Goal: Task Accomplishment & Management: Complete application form

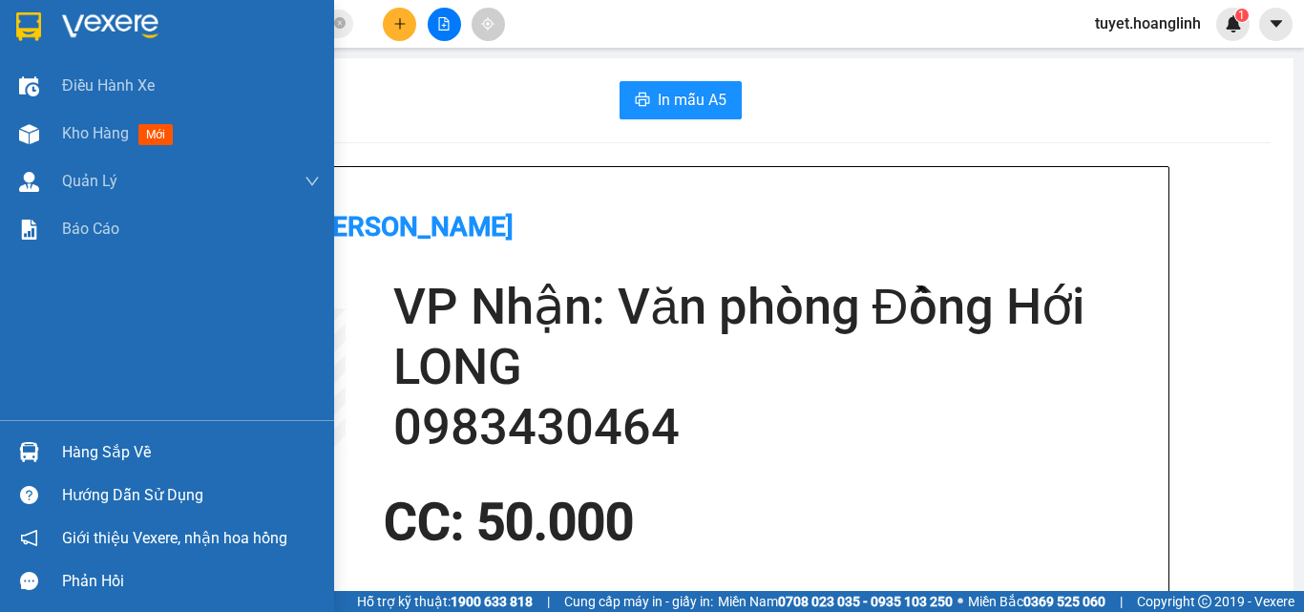
click at [21, 136] on img at bounding box center [29, 134] width 20 height 20
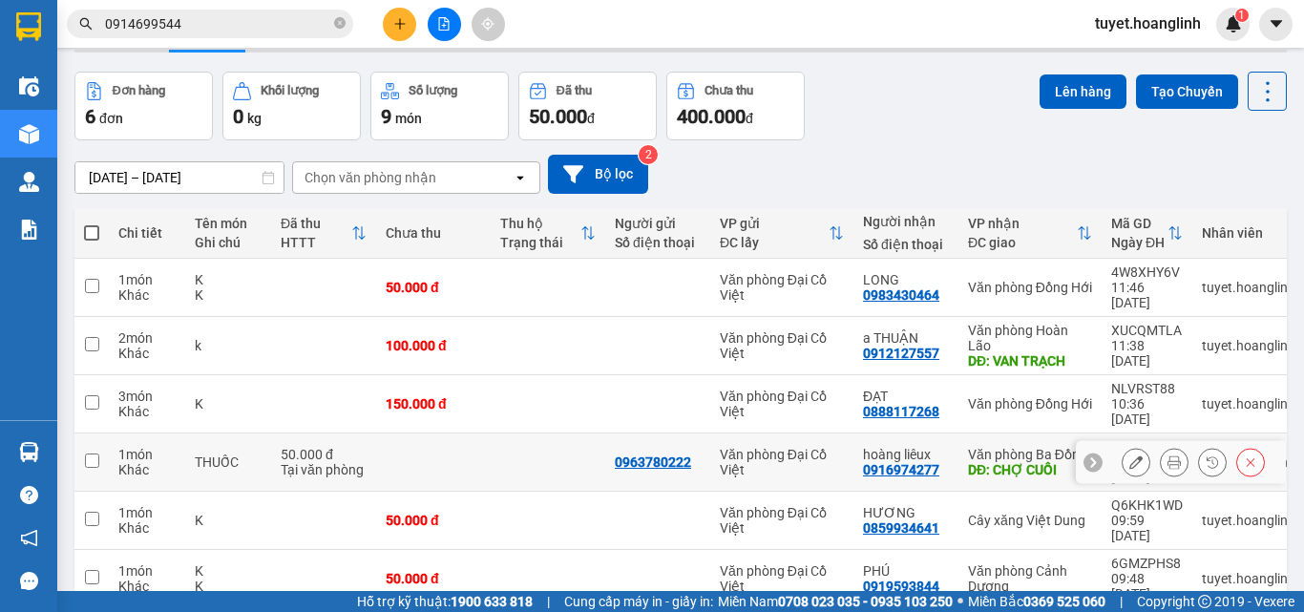
scroll to position [88, 0]
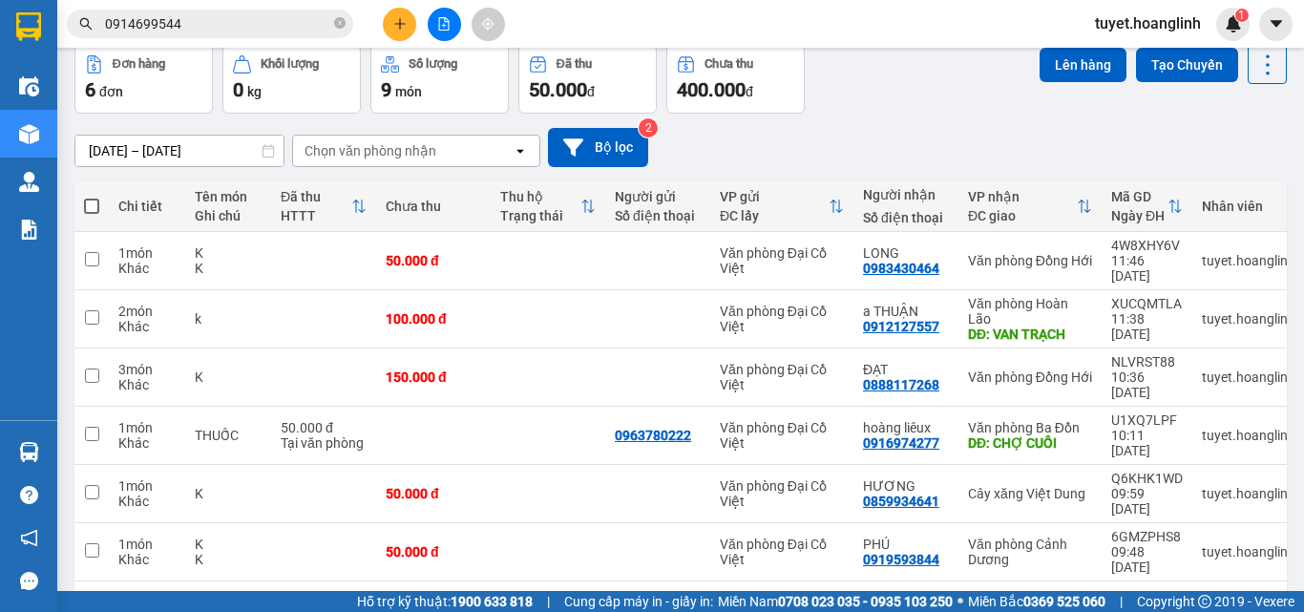
click at [404, 24] on icon "plus" at bounding box center [399, 23] width 13 height 13
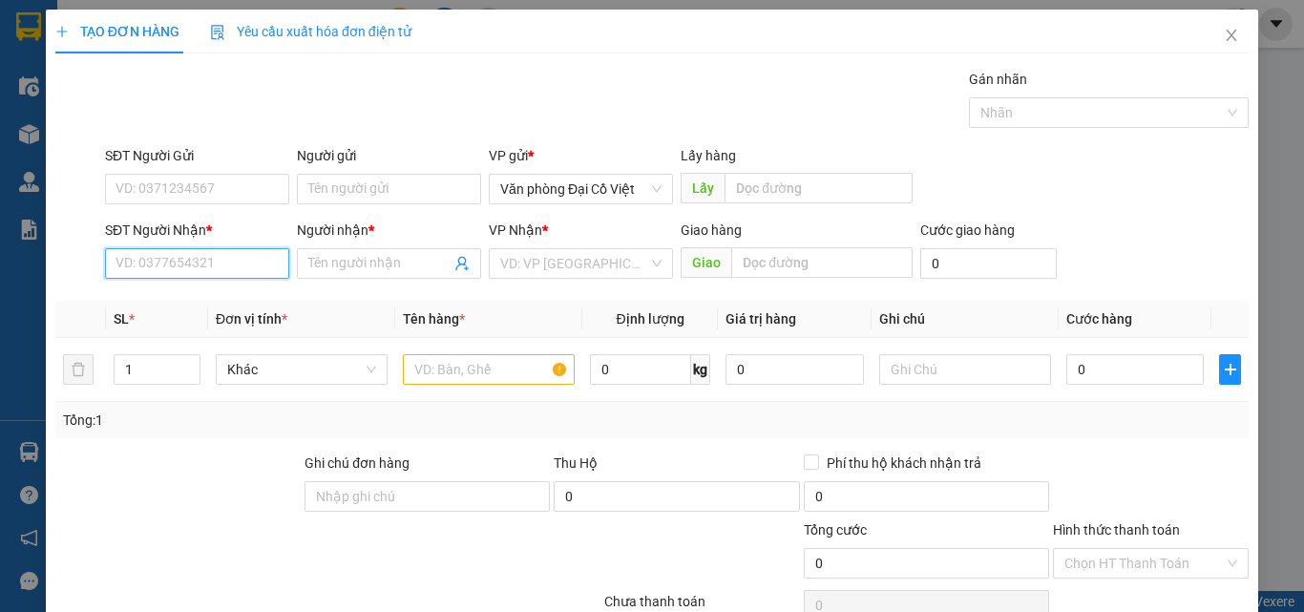
click at [258, 261] on input "SĐT Người Nhận *" at bounding box center [197, 263] width 184 height 31
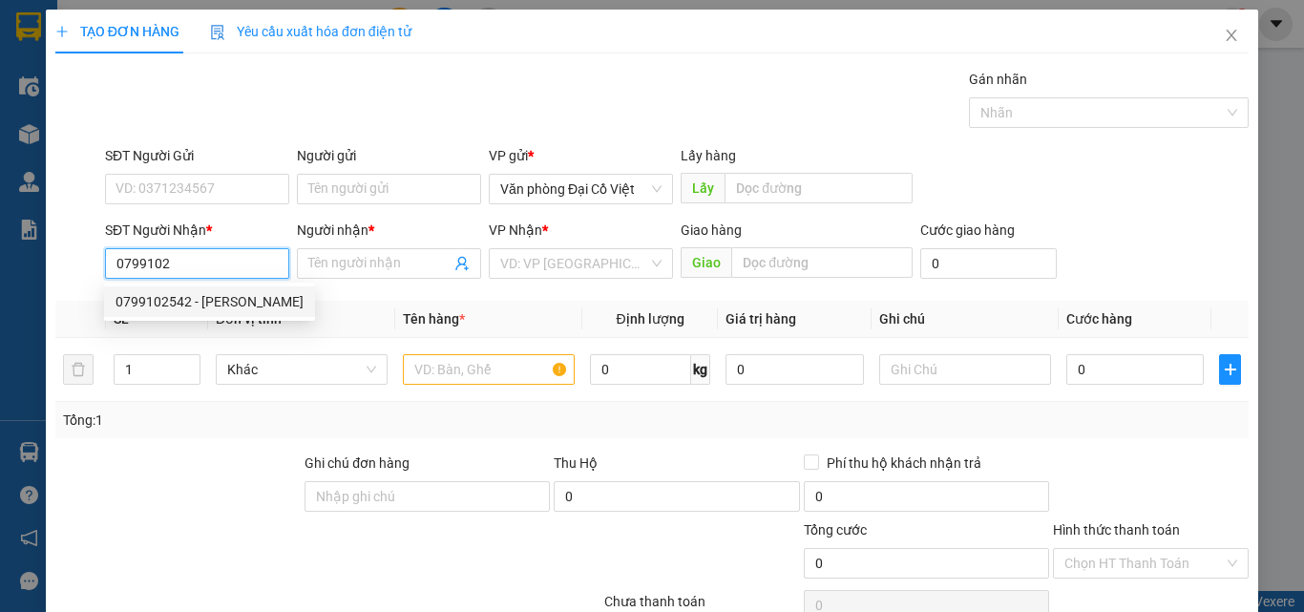
click at [249, 308] on div "0799102542 - LINH CHI" at bounding box center [209, 301] width 188 height 21
type input "0799102542"
type input "LINH CHI"
type input "TROOC"
type input "70.000"
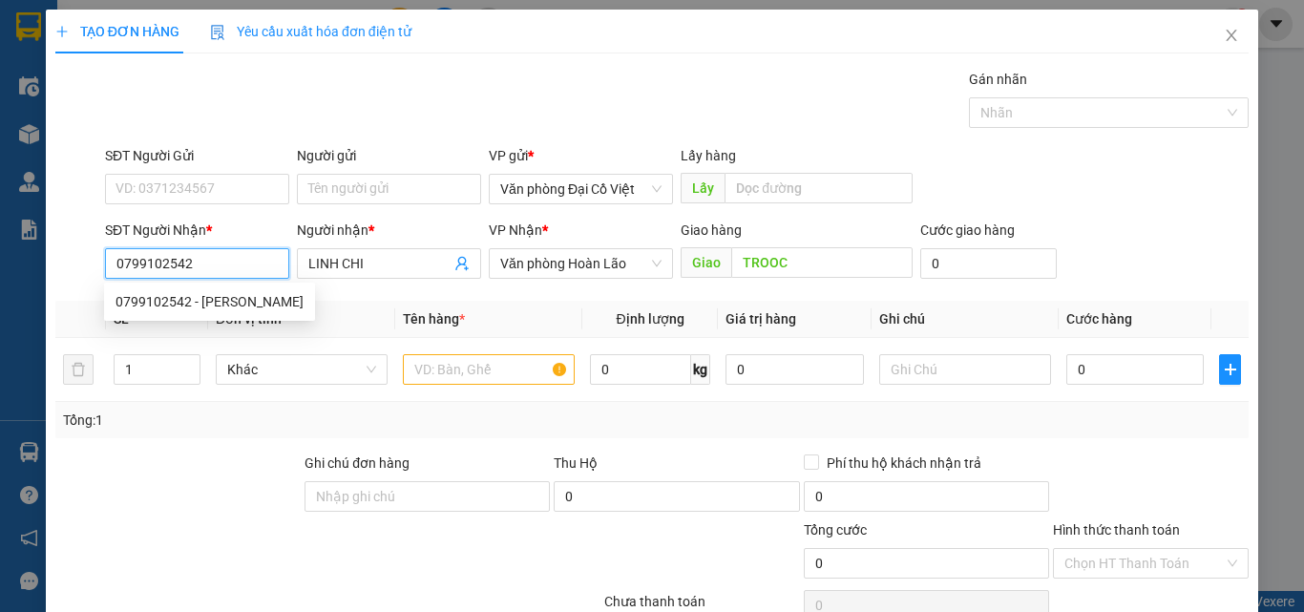
type input "70.000"
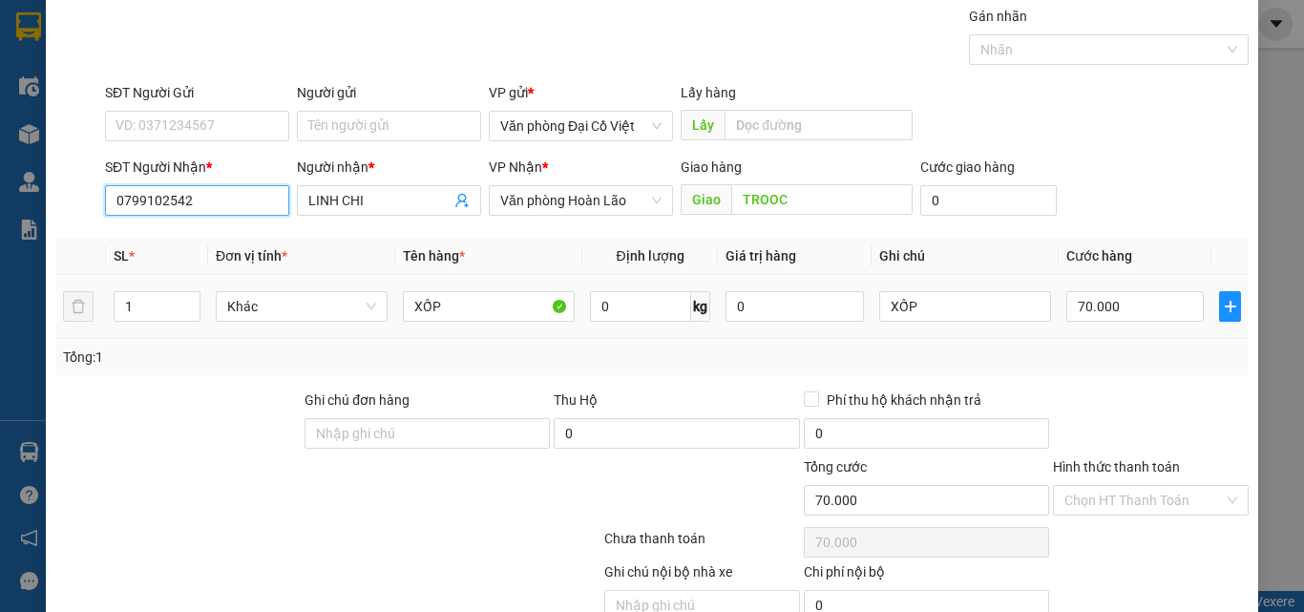
scroll to position [154, 0]
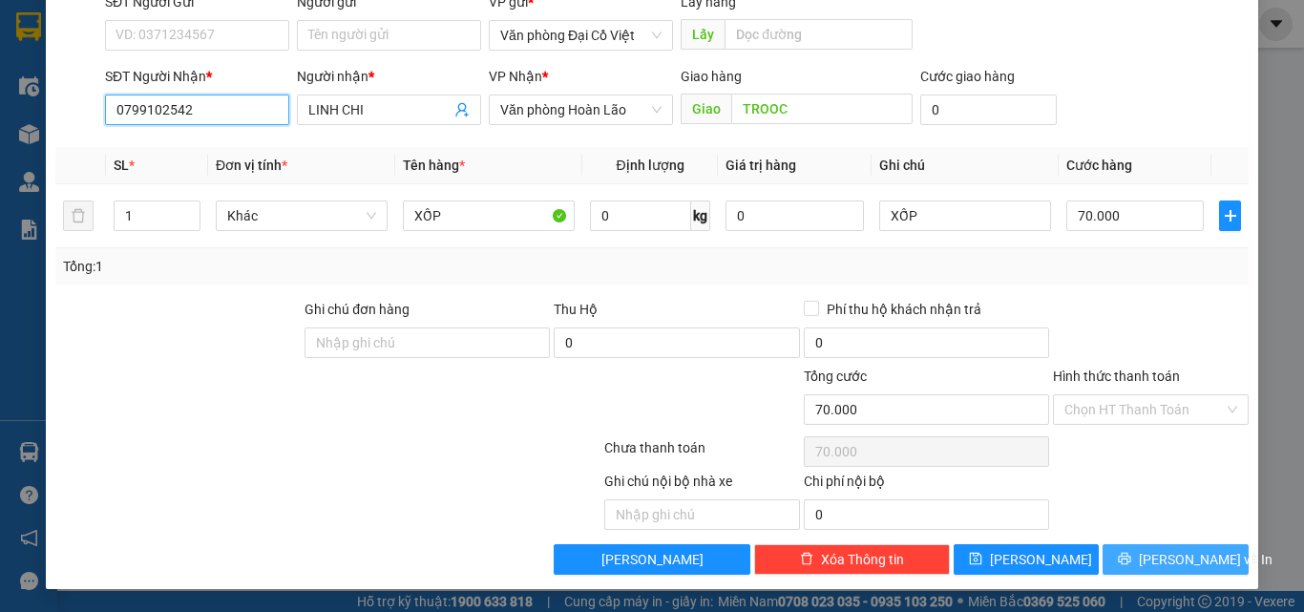
type input "0799102542"
click at [1154, 556] on span "Lưu và In" at bounding box center [1205, 559] width 134 height 21
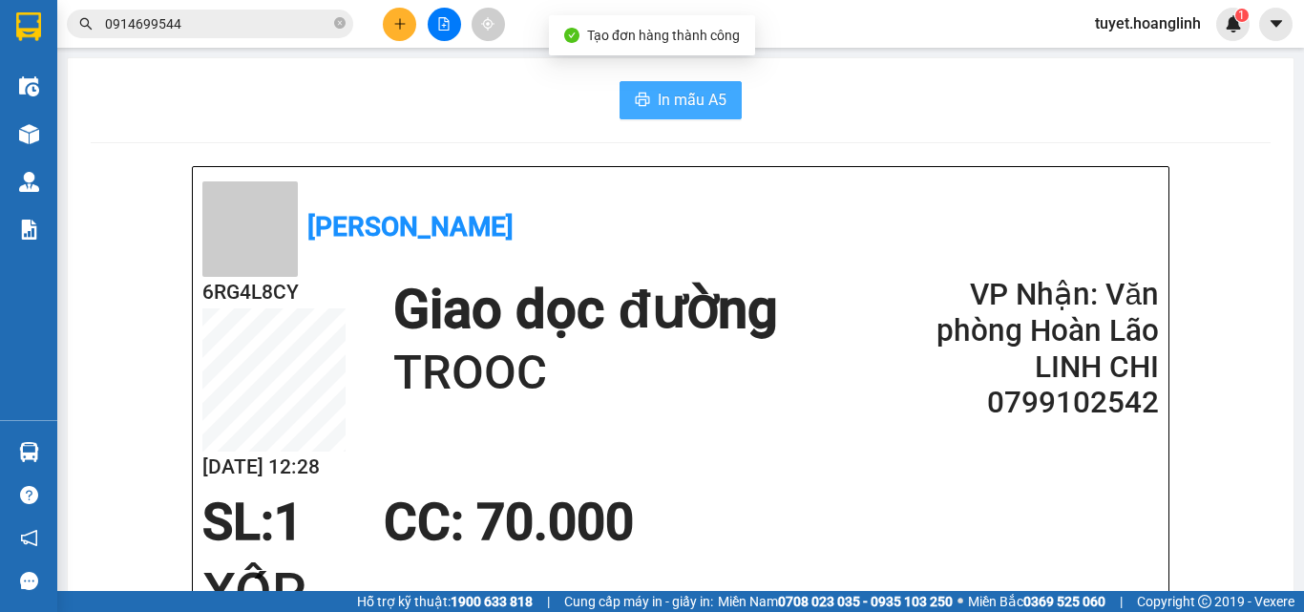
click at [633, 91] on button "In mẫu A5" at bounding box center [680, 100] width 122 height 38
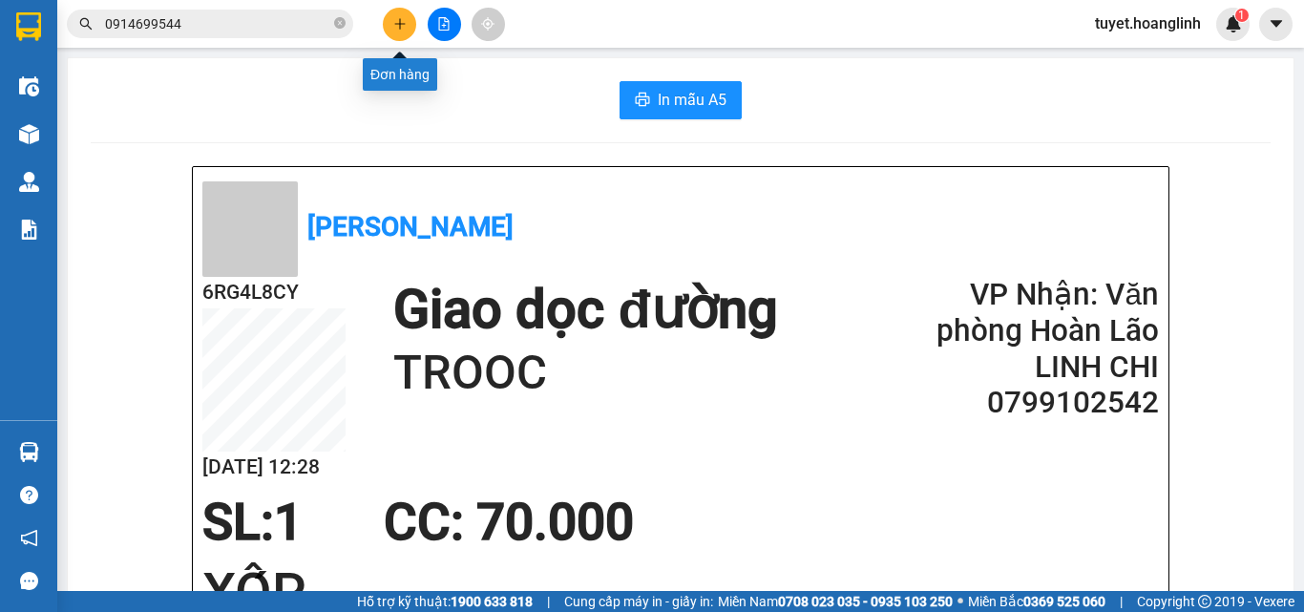
click at [392, 31] on button at bounding box center [399, 24] width 33 height 33
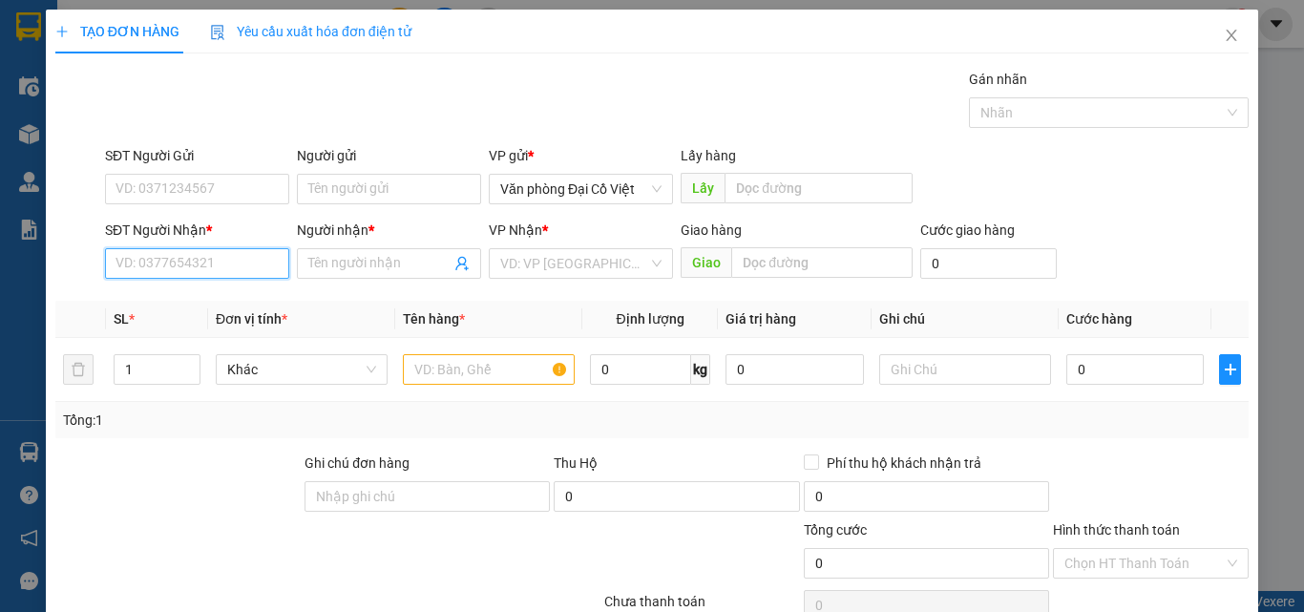
click at [130, 265] on input "SĐT Người Nhận *" at bounding box center [197, 263] width 184 height 31
click at [208, 295] on div "0963829116 - A HƯNG" at bounding box center [194, 301] width 159 height 21
type input "0963829116"
type input "A HƯNG"
type input "100.000"
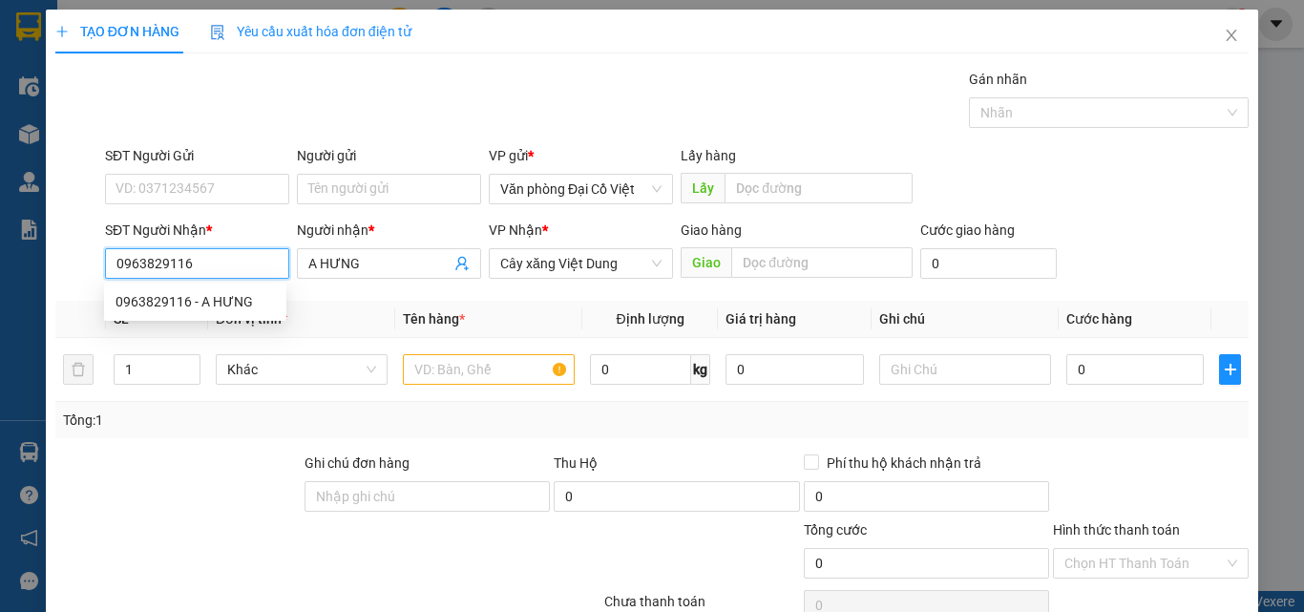
type input "100.000"
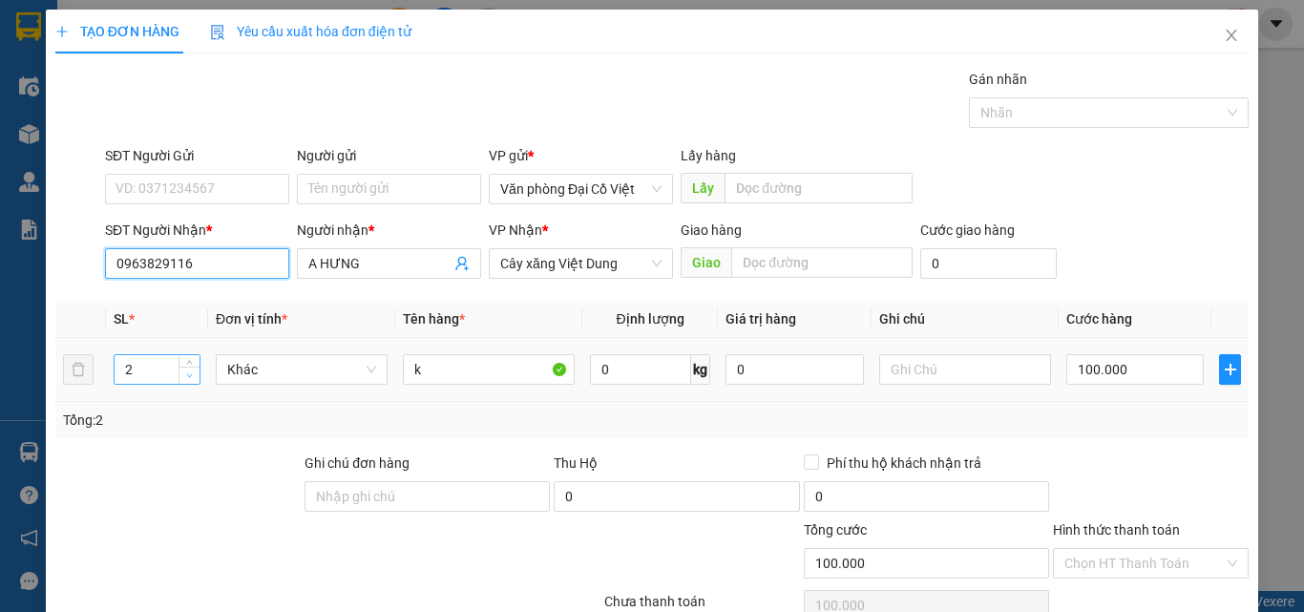
type input "0963829116"
type input "1"
click at [188, 379] on span "down" at bounding box center [189, 375] width 11 height 11
click at [1144, 363] on input "100.000" at bounding box center [1134, 369] width 137 height 31
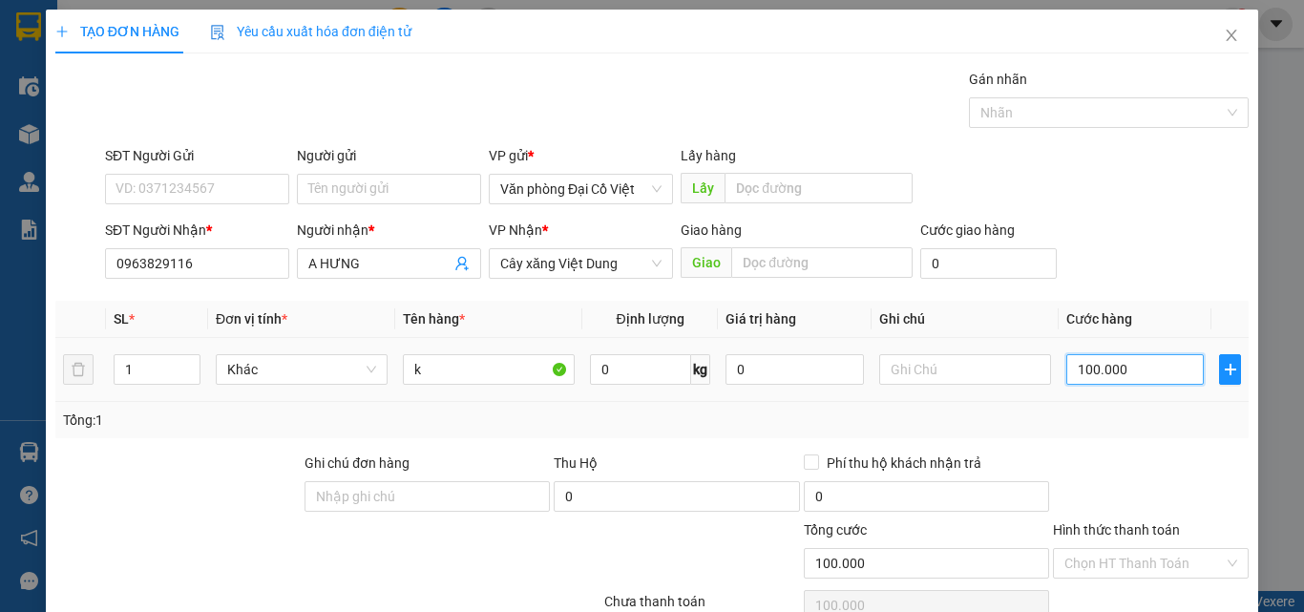
type input "5"
type input "50"
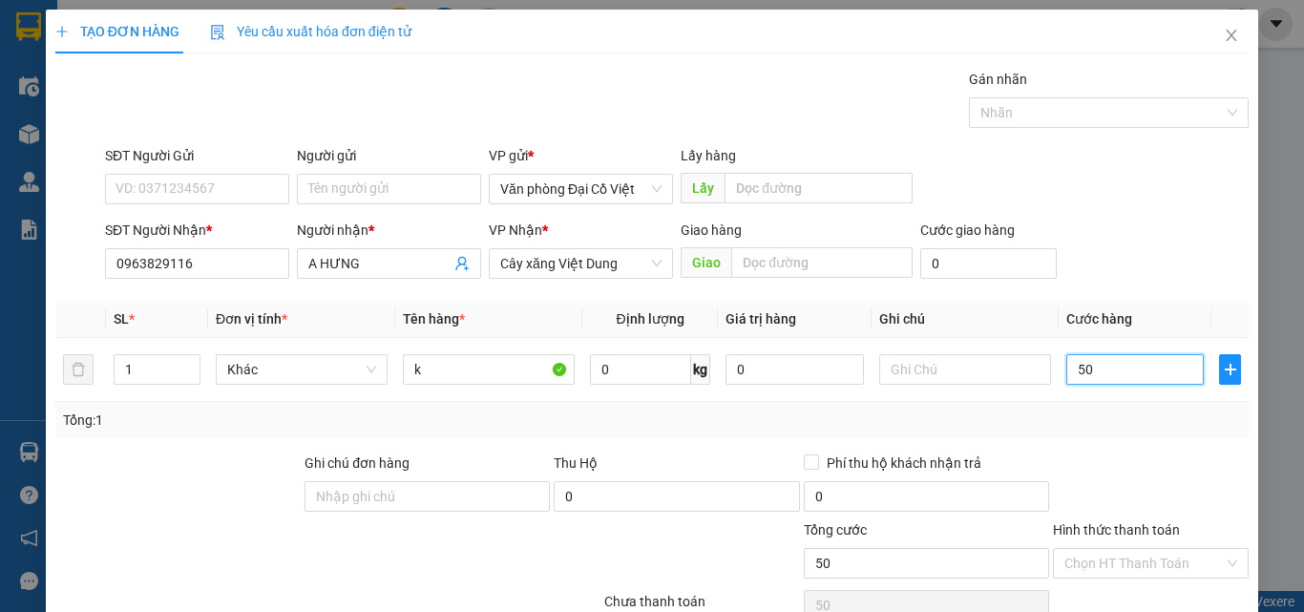
type input "50"
click at [1177, 447] on div "Transit Pickup Surcharge Ids Transit Deliver Surcharge Ids Transit Deliver Surc…" at bounding box center [651, 398] width 1193 height 659
type input "50.000"
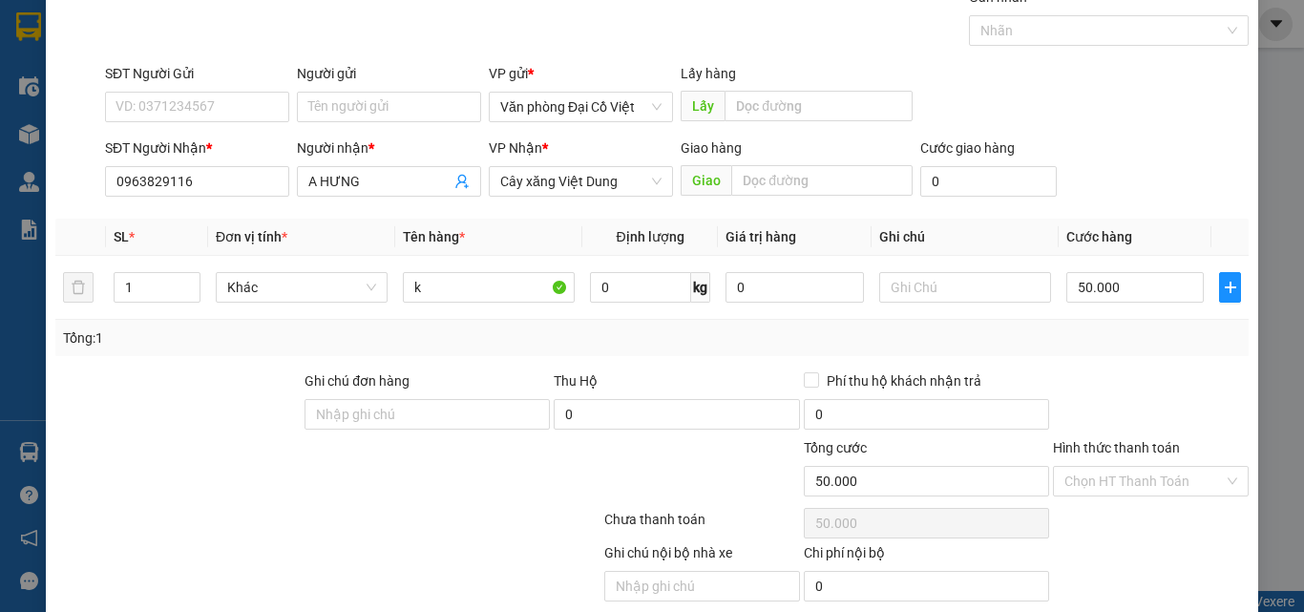
scroll to position [154, 0]
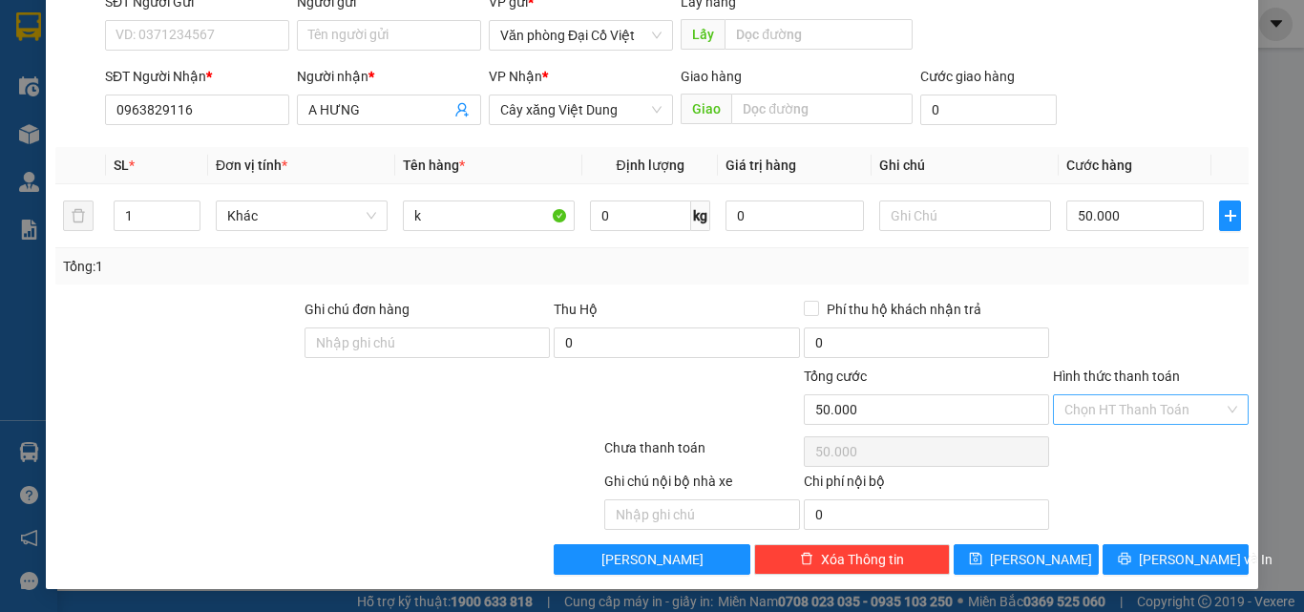
click at [1153, 424] on div "Chọn HT Thanh Toán" at bounding box center [1151, 409] width 196 height 31
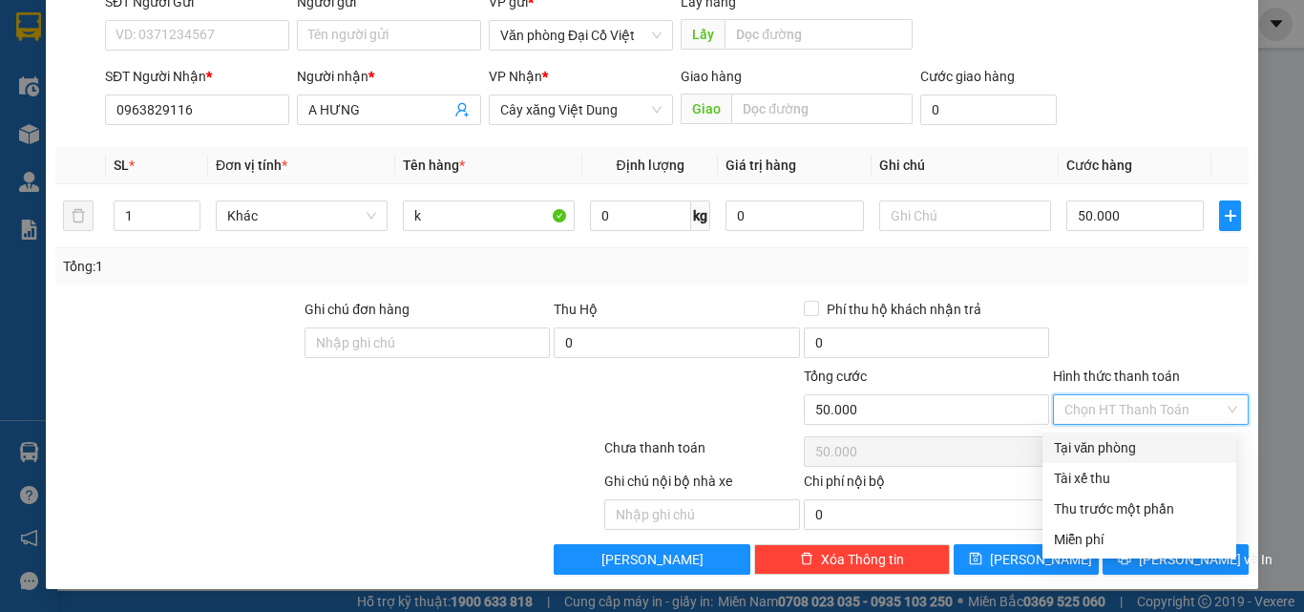
click at [1136, 448] on div "Tại văn phòng" at bounding box center [1139, 447] width 171 height 21
type input "0"
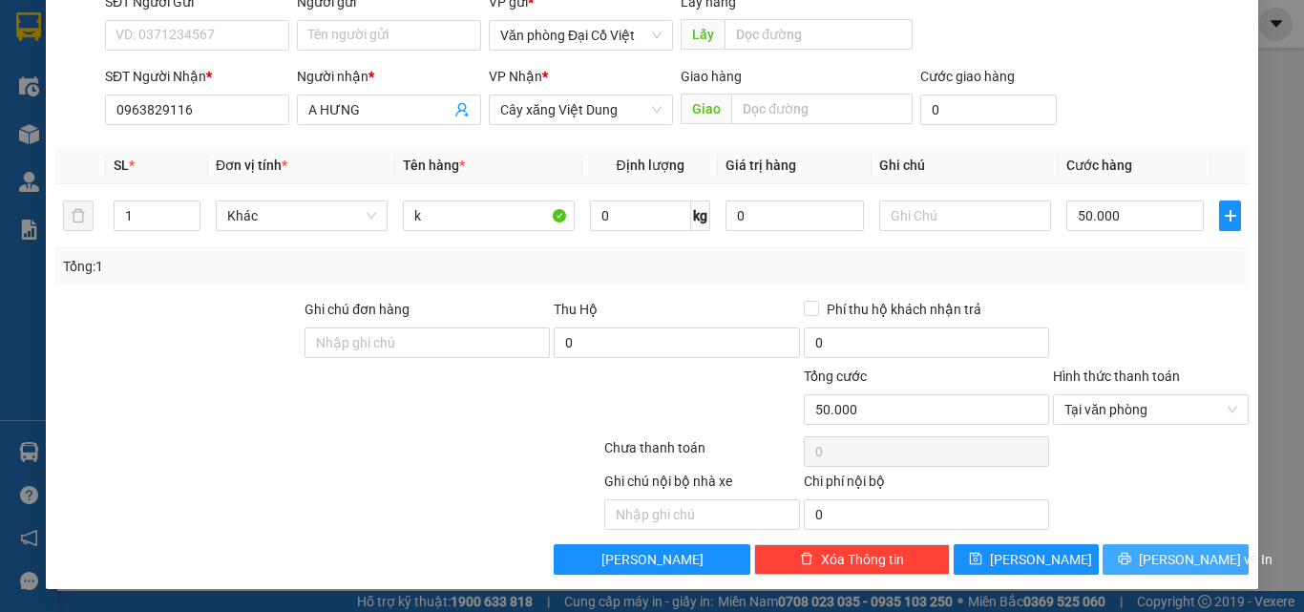
click at [1174, 569] on span "Lưu và In" at bounding box center [1205, 559] width 134 height 21
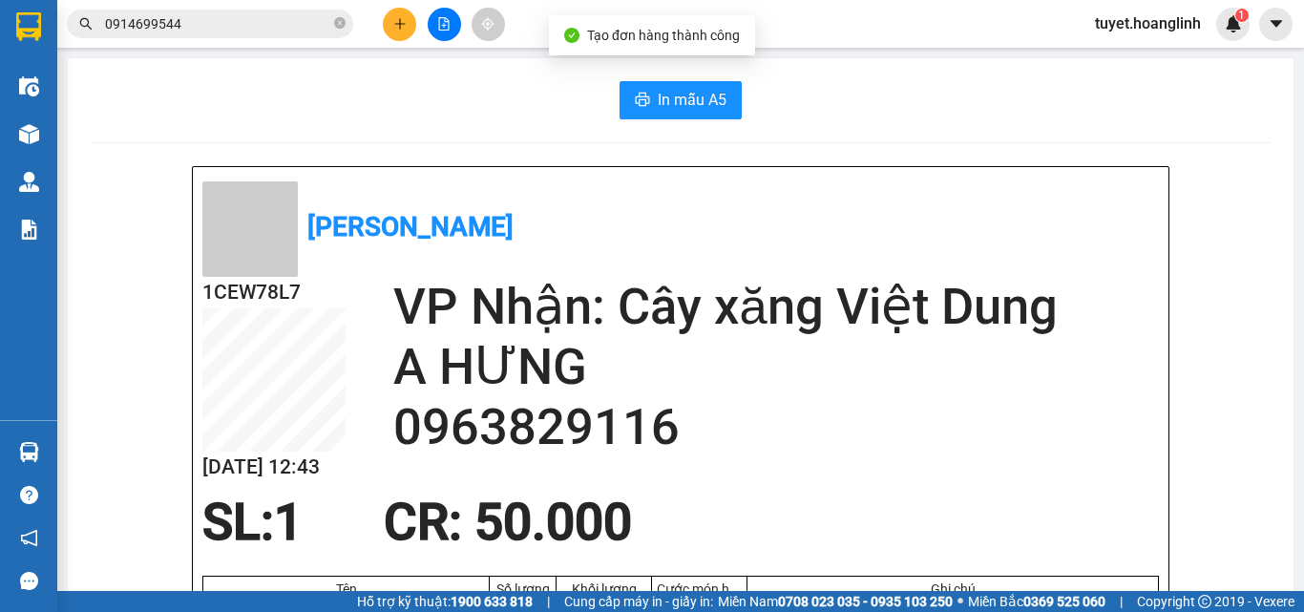
click at [683, 104] on span "In mẫu A5" at bounding box center [691, 100] width 69 height 24
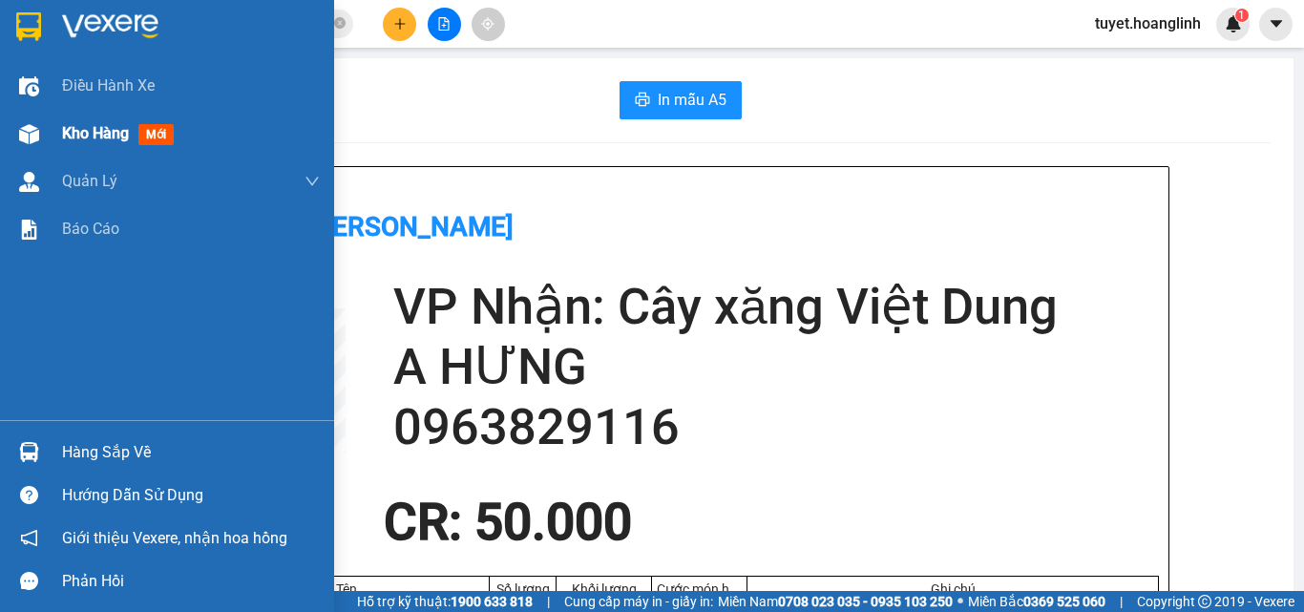
click at [27, 132] on img at bounding box center [29, 134] width 20 height 20
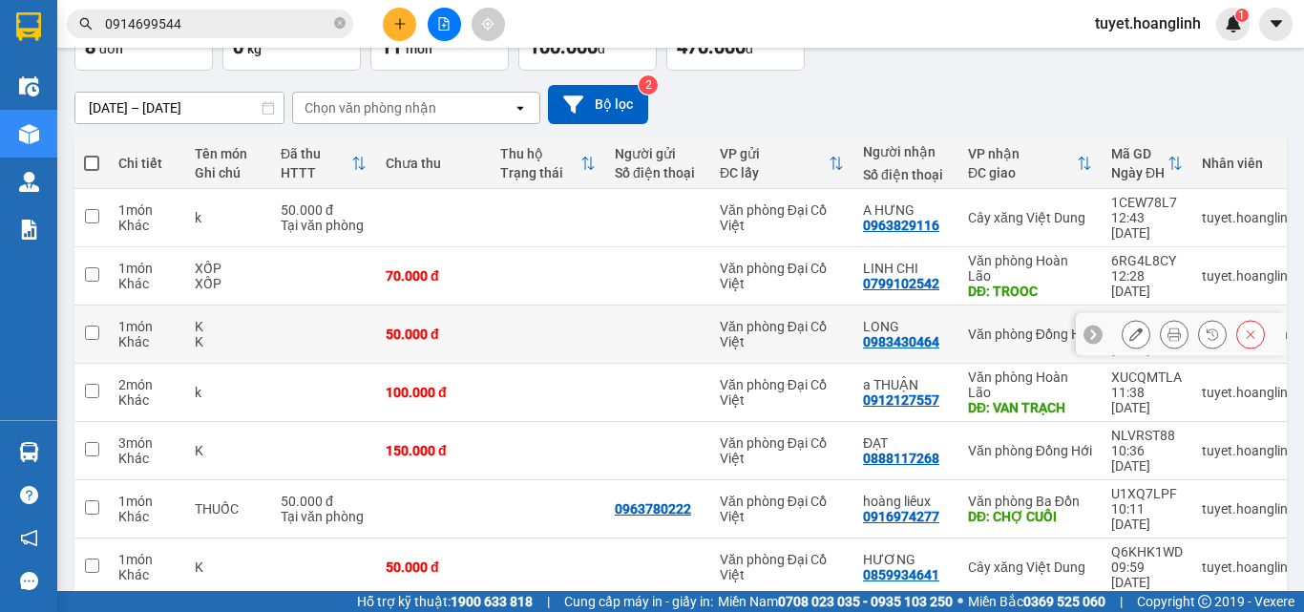
scroll to position [158, 0]
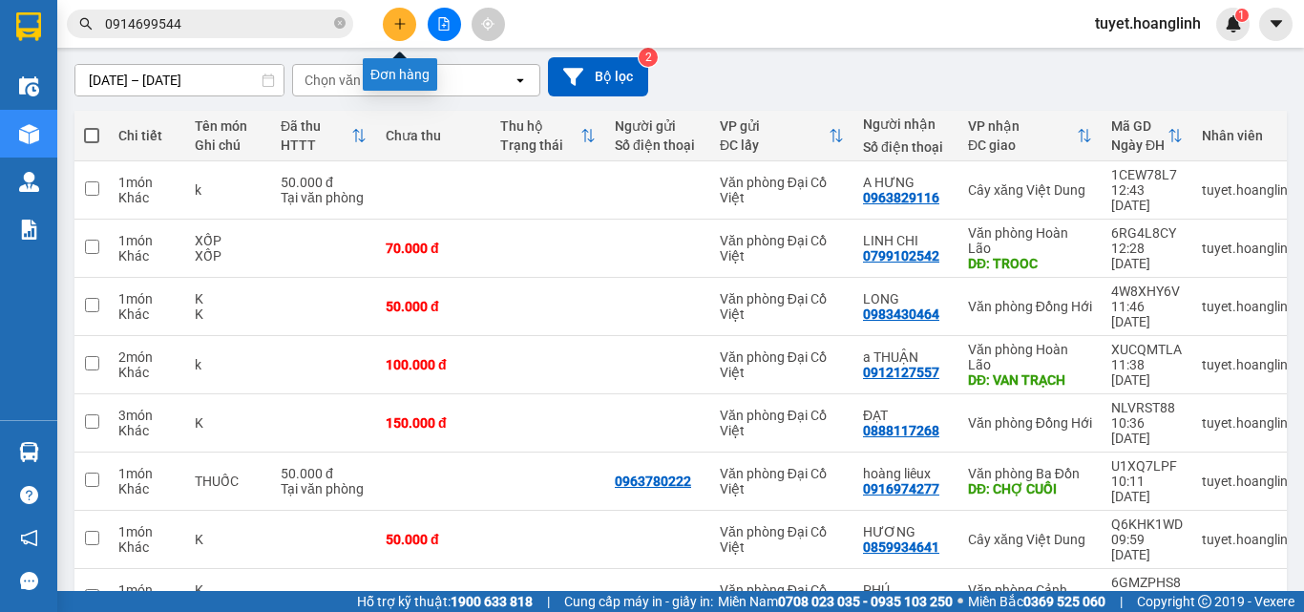
click at [395, 29] on icon "plus" at bounding box center [399, 23] width 13 height 13
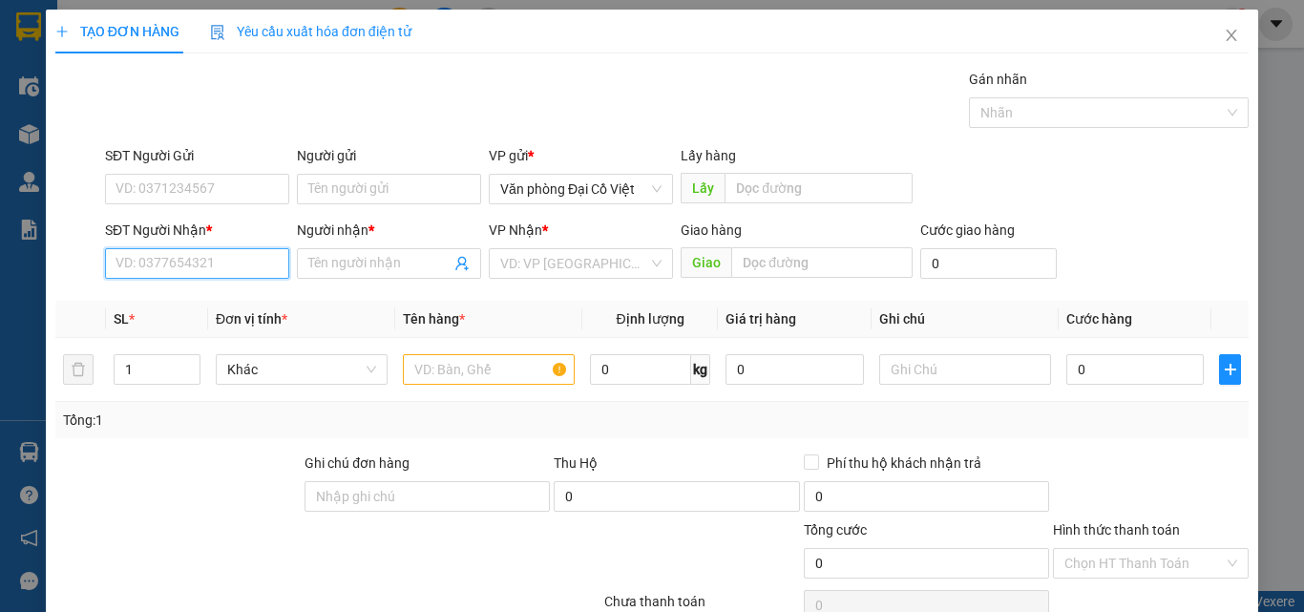
click at [223, 270] on input "SĐT Người Nhận *" at bounding box center [197, 263] width 184 height 31
click at [143, 296] on div "0825388583 - qc thiên bình" at bounding box center [195, 301] width 161 height 21
type input "0825388583"
type input "qc thiên bình"
type input "dinh 10"
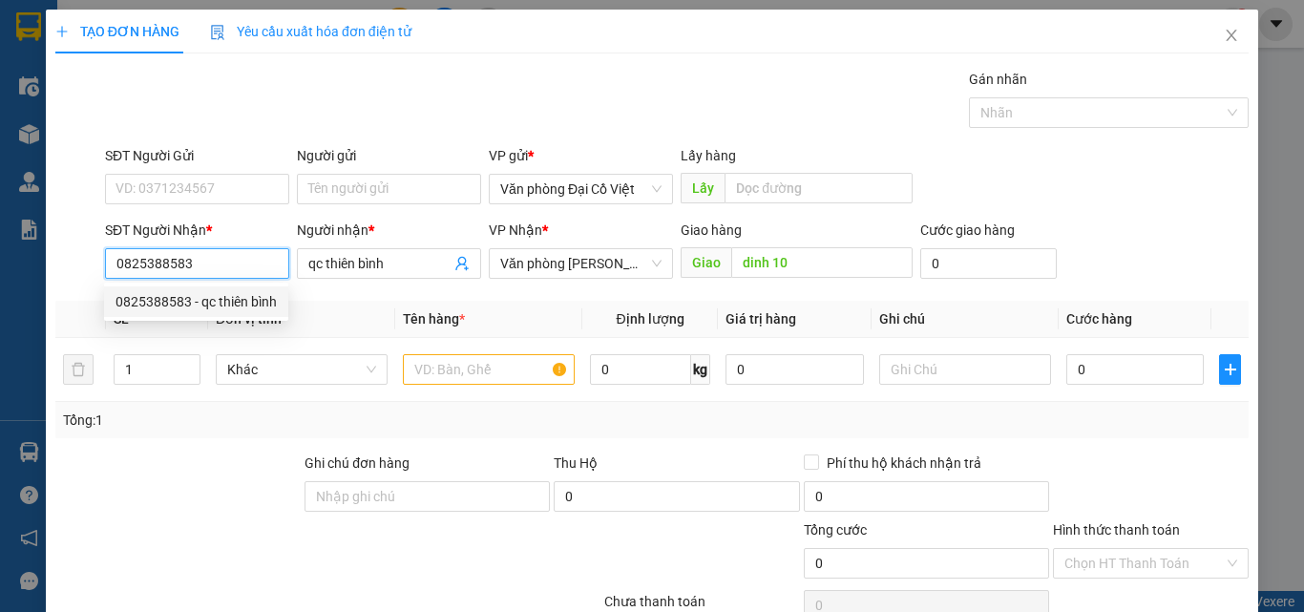
type input "100.000"
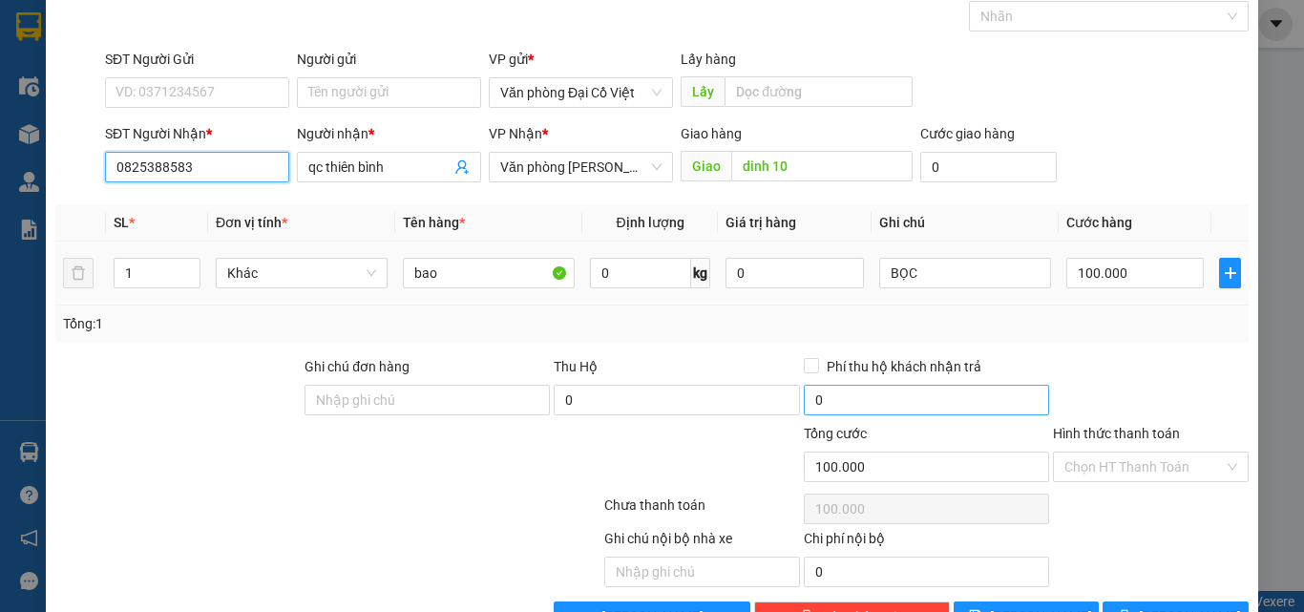
scroll to position [154, 0]
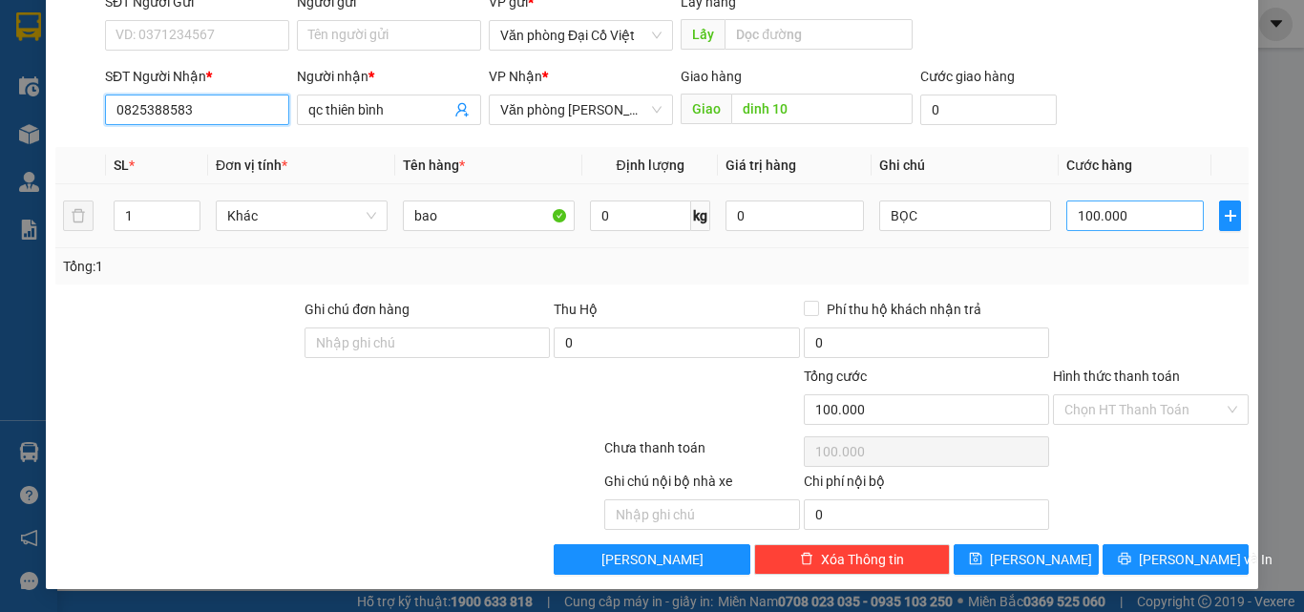
type input "0825388583"
click at [1161, 214] on input "100.000" at bounding box center [1134, 215] width 137 height 31
type input "5"
type input "50"
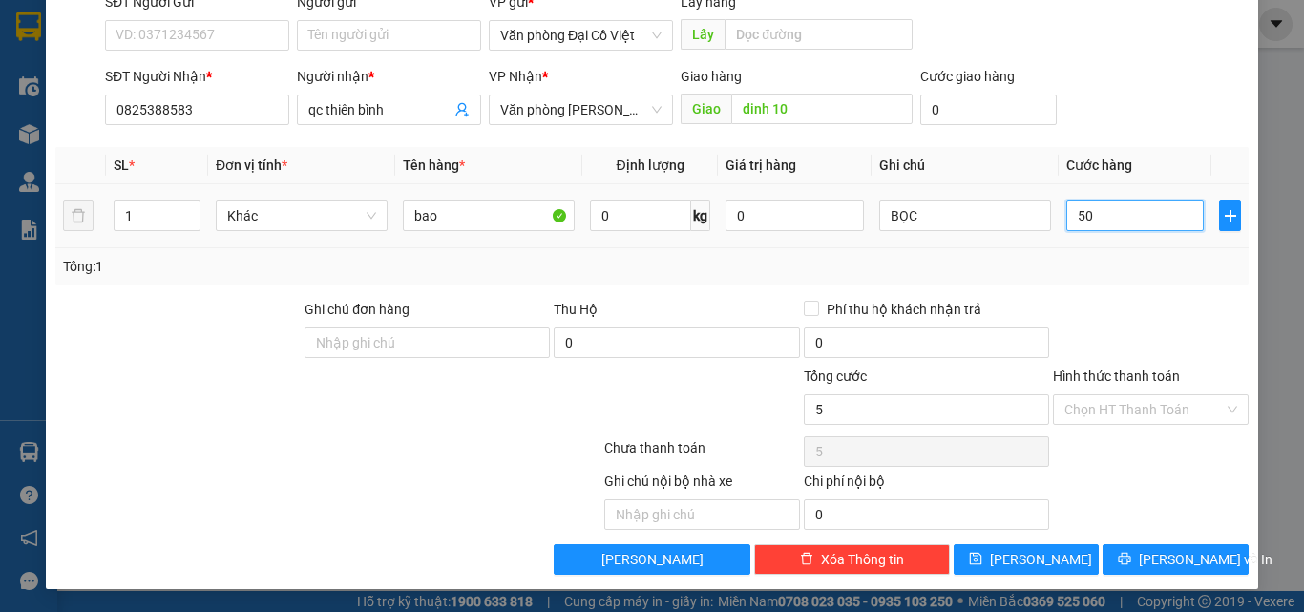
type input "50"
type input "50.000"
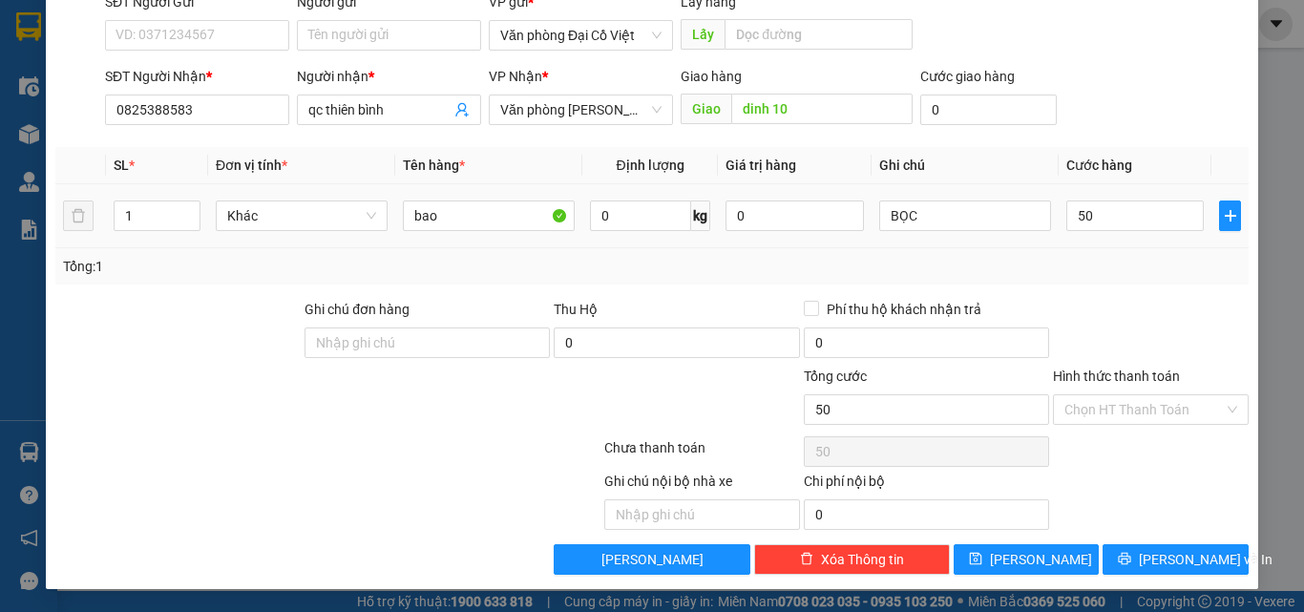
type input "50.000"
click at [1123, 306] on div at bounding box center [1150, 332] width 199 height 67
click at [1186, 540] on div "Transit Pickup Surcharge Ids Transit Deliver Surcharge Ids Transit Deliver Surc…" at bounding box center [651, 244] width 1193 height 659
click at [1186, 553] on span "Lưu và In" at bounding box center [1205, 559] width 134 height 21
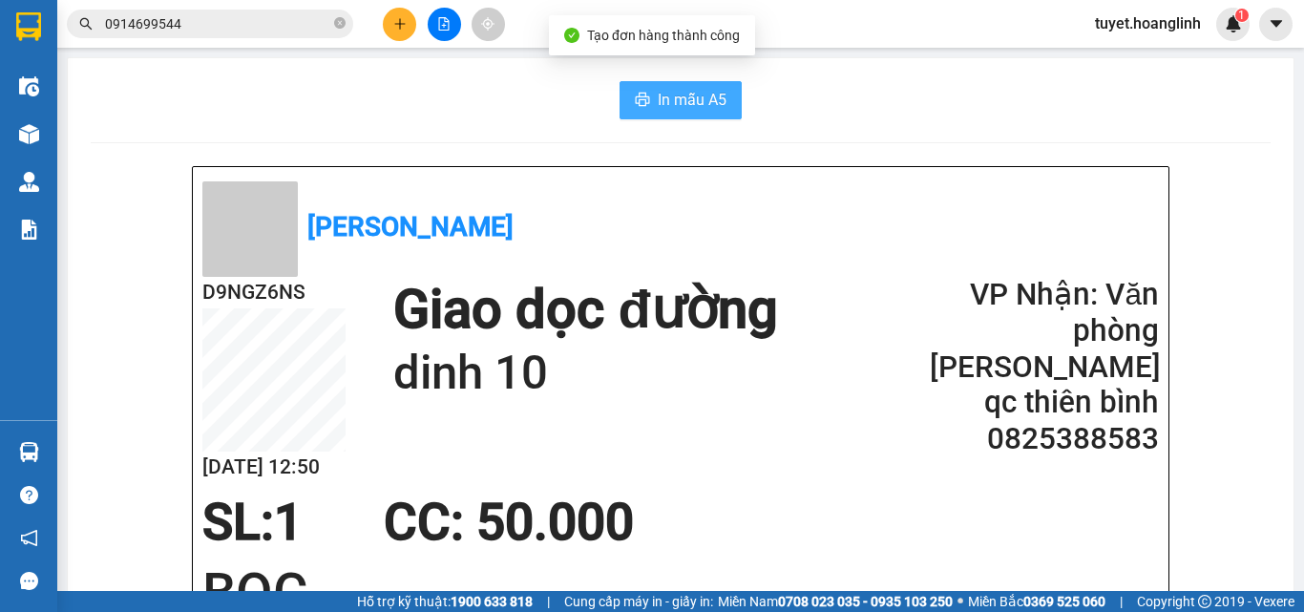
click at [640, 83] on button "In mẫu A5" at bounding box center [680, 100] width 122 height 38
